Goal: Use online tool/utility

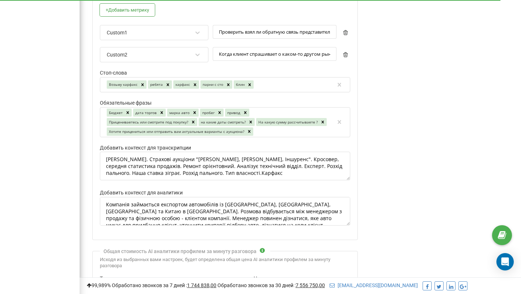
scroll to position [1036, 0]
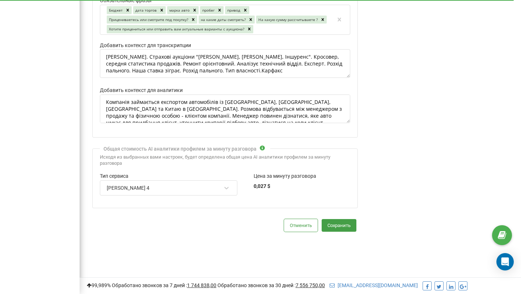
click at [232, 188] on div "[PERSON_NAME] 4" at bounding box center [169, 187] width 138 height 15
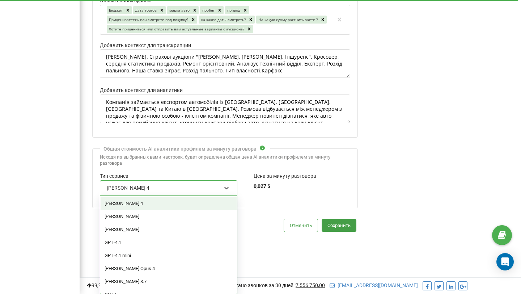
click at [208, 183] on div "[PERSON_NAME] 4" at bounding box center [164, 188] width 116 height 12
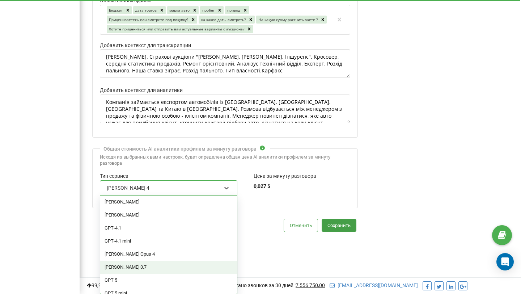
scroll to position [0, 0]
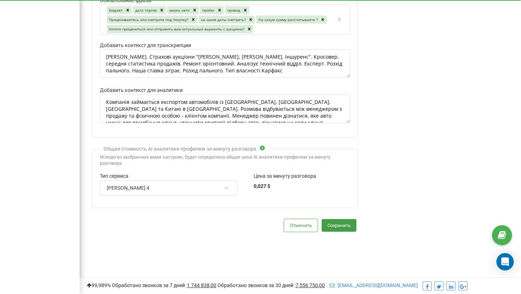
click at [169, 191] on div "[PERSON_NAME] 4" at bounding box center [164, 188] width 116 height 12
click at [143, 185] on div "[PERSON_NAME] 4" at bounding box center [128, 188] width 43 height 7
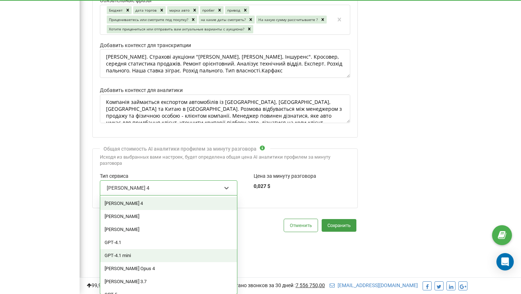
scroll to position [35, 0]
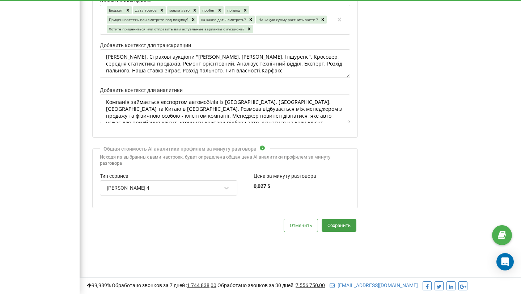
click at [215, 185] on div "[PERSON_NAME] 4" at bounding box center [164, 188] width 116 height 12
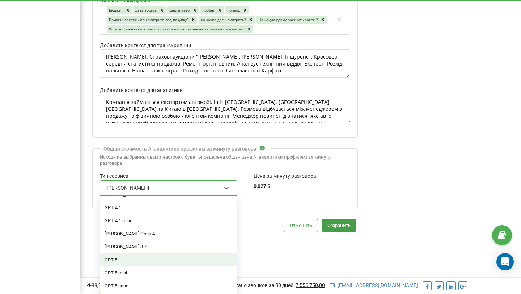
click at [132, 261] on div "GPT 5" at bounding box center [168, 259] width 137 height 13
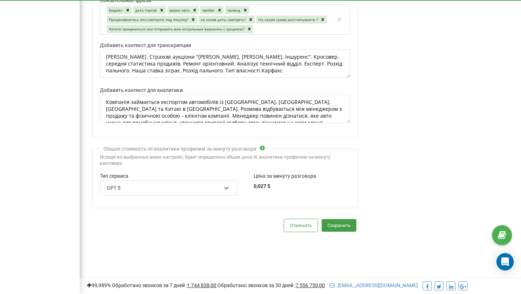
click at [180, 185] on div "GPT 5" at bounding box center [164, 188] width 116 height 12
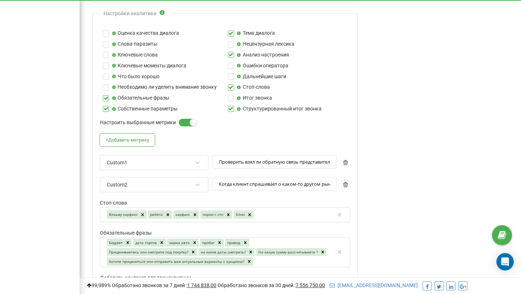
scroll to position [975, 0]
